Goal: Information Seeking & Learning: Learn about a topic

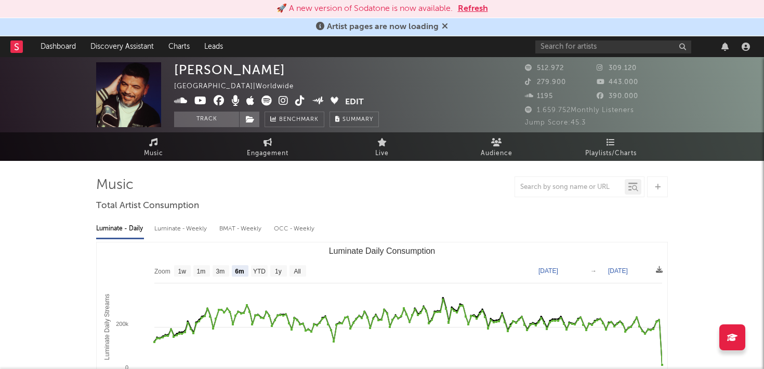
select select "6m"
click at [613, 44] on input "text" at bounding box center [613, 47] width 156 height 13
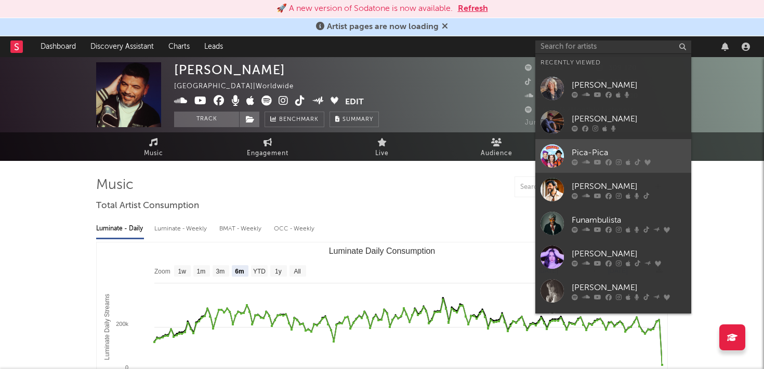
click at [582, 149] on div "Pica-Pica" at bounding box center [629, 153] width 114 height 12
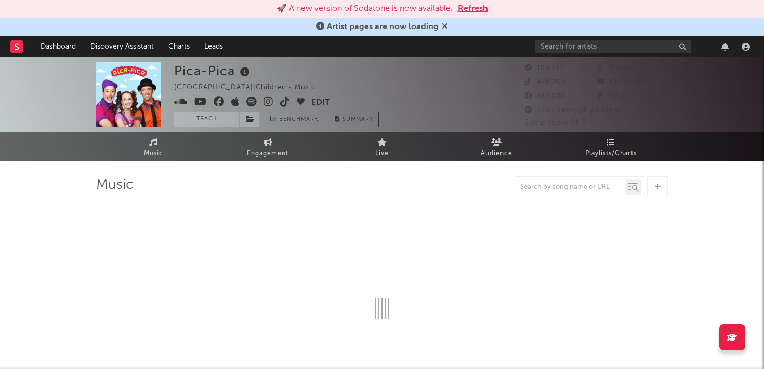
select select "6m"
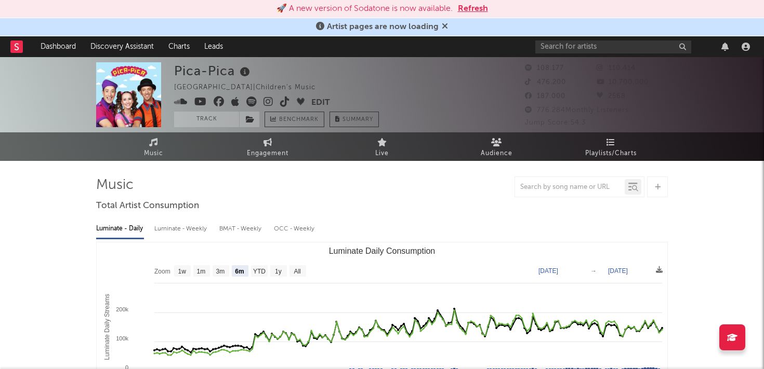
click at [529, 113] on span "776.284 Monthly Listeners" at bounding box center [577, 110] width 104 height 7
